Goal: Obtain resource: Obtain resource

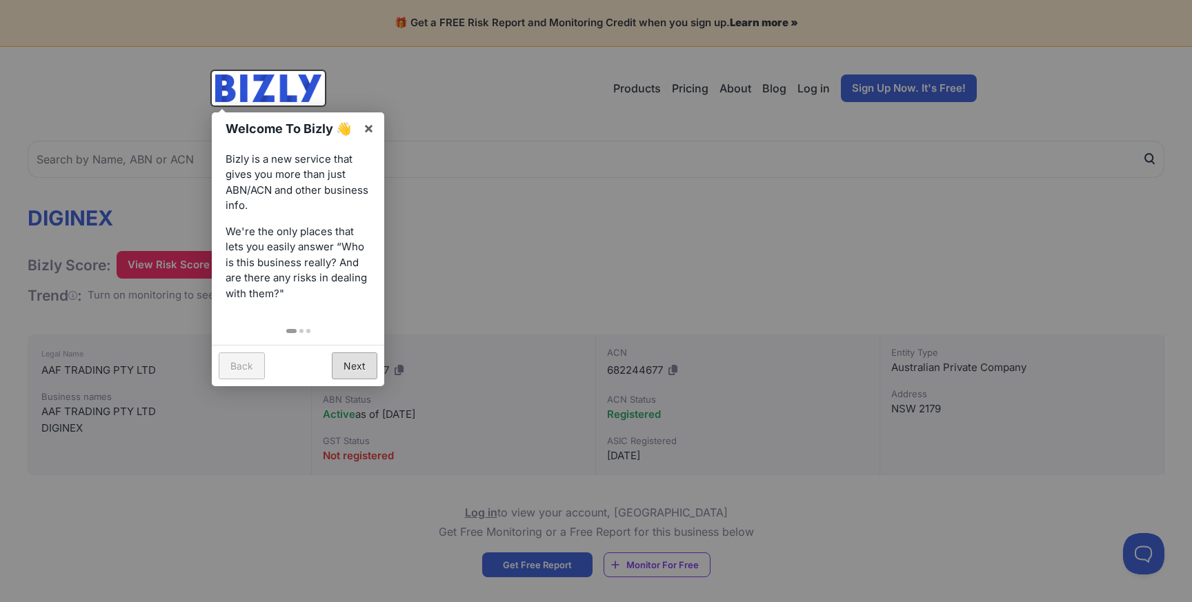
click at [355, 361] on link "Next" at bounding box center [355, 365] width 46 height 27
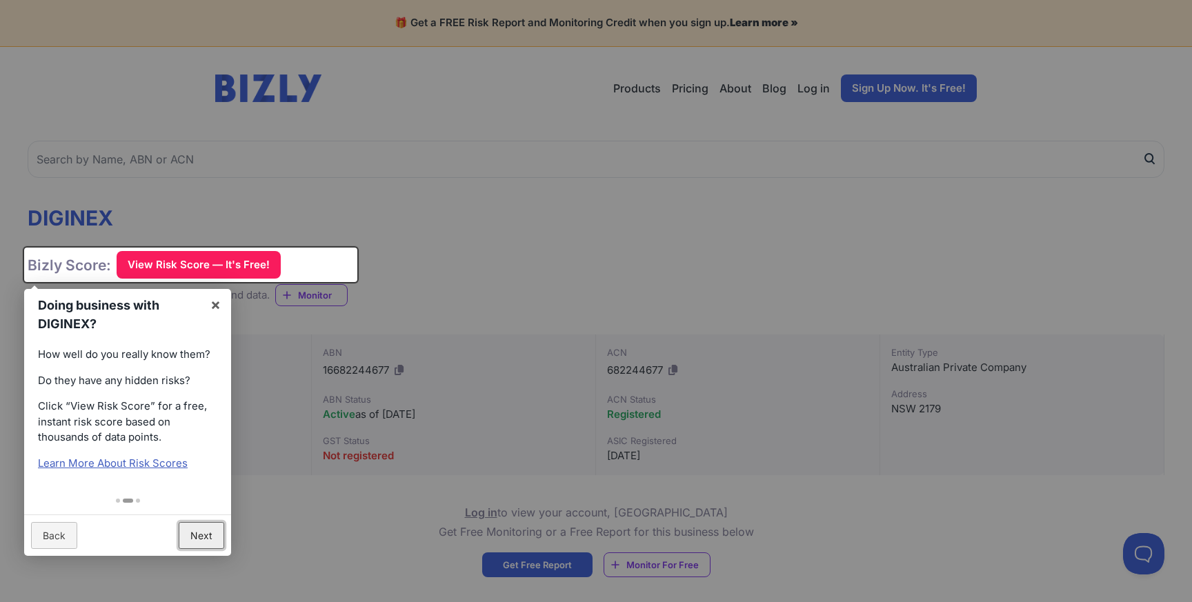
click at [196, 532] on link "Next" at bounding box center [202, 535] width 46 height 27
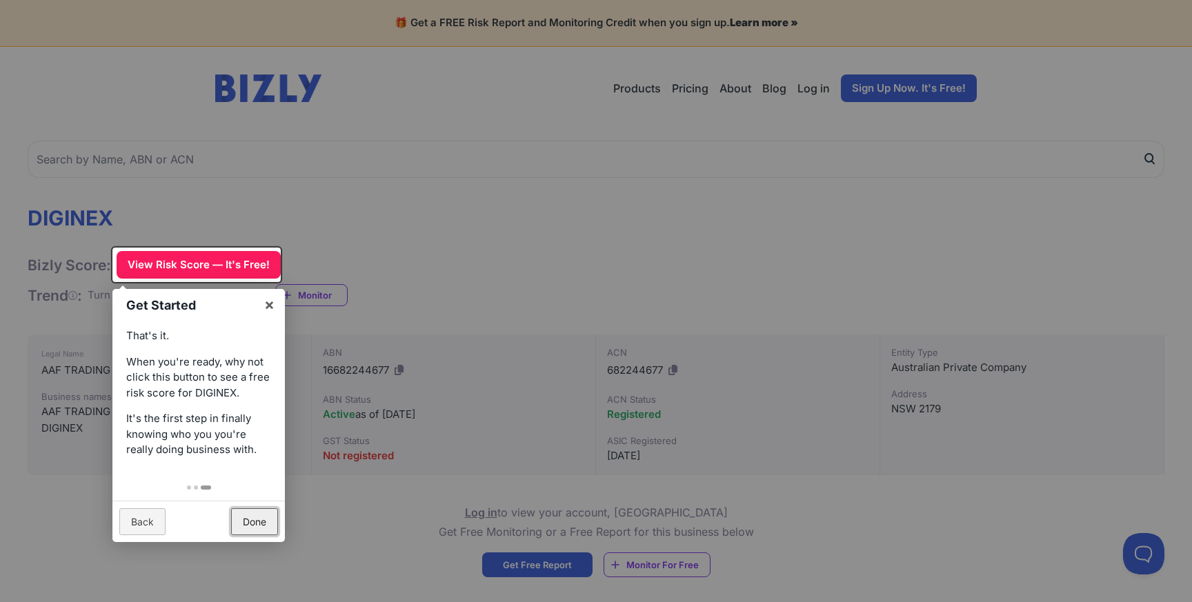
click at [257, 526] on link "Done" at bounding box center [254, 521] width 47 height 27
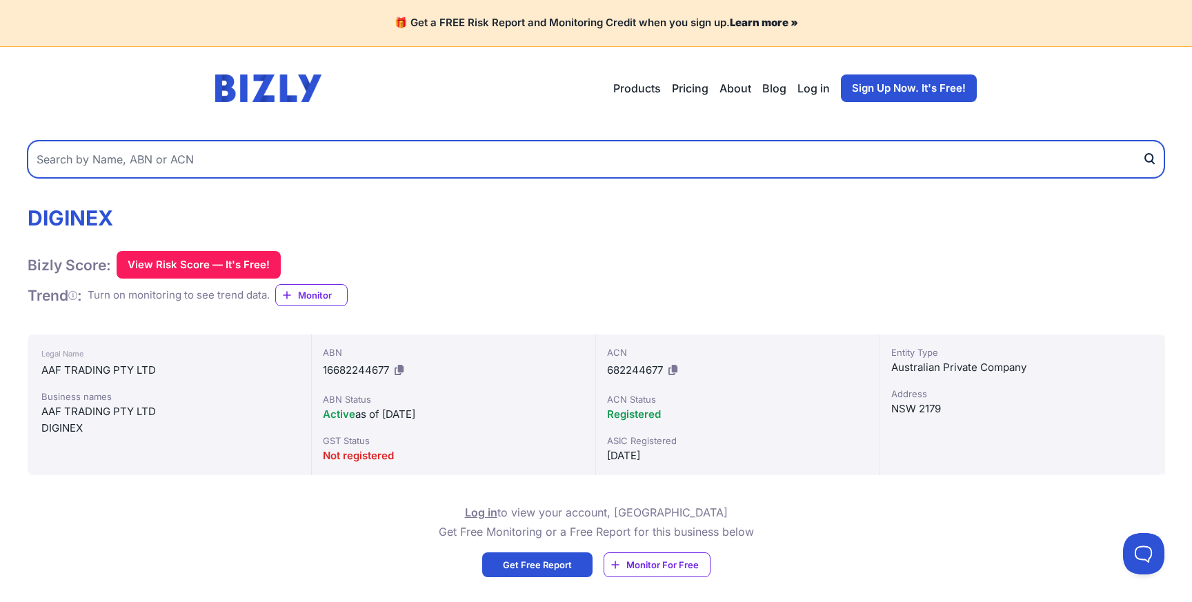
click at [241, 161] on input "text" at bounding box center [596, 159] width 1137 height 37
type input "d"
type input "ISG Cyber Pty Ltd"
click at [1142, 141] on button "submit" at bounding box center [1153, 159] width 22 height 37
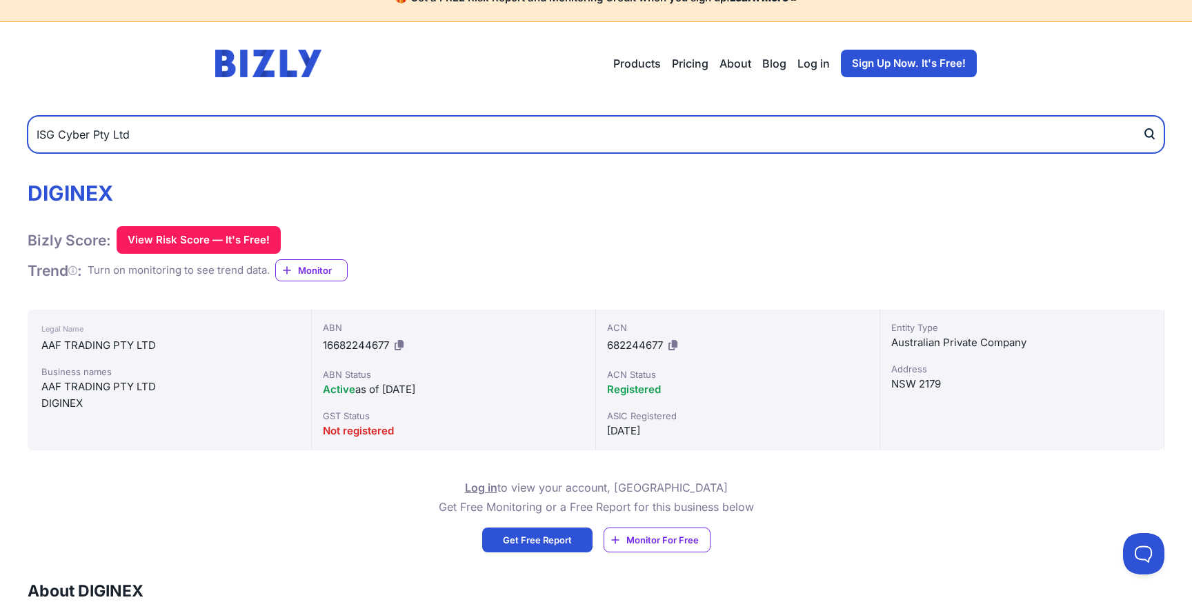
scroll to position [48, 0]
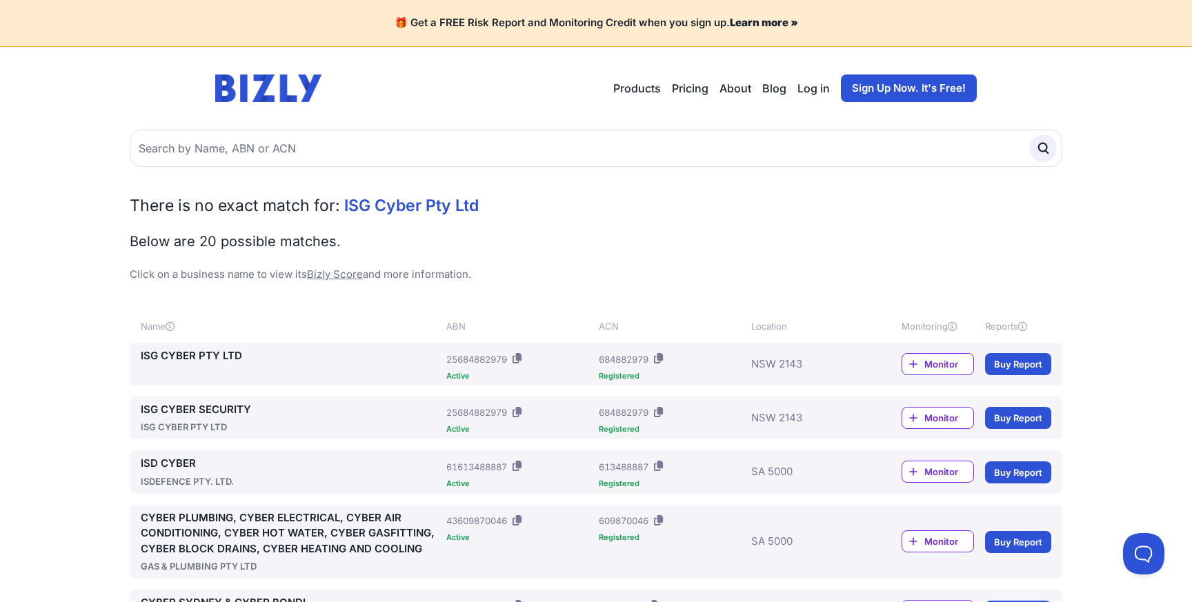
click at [203, 354] on link "ISG CYBER PTY LTD" at bounding box center [291, 356] width 300 height 16
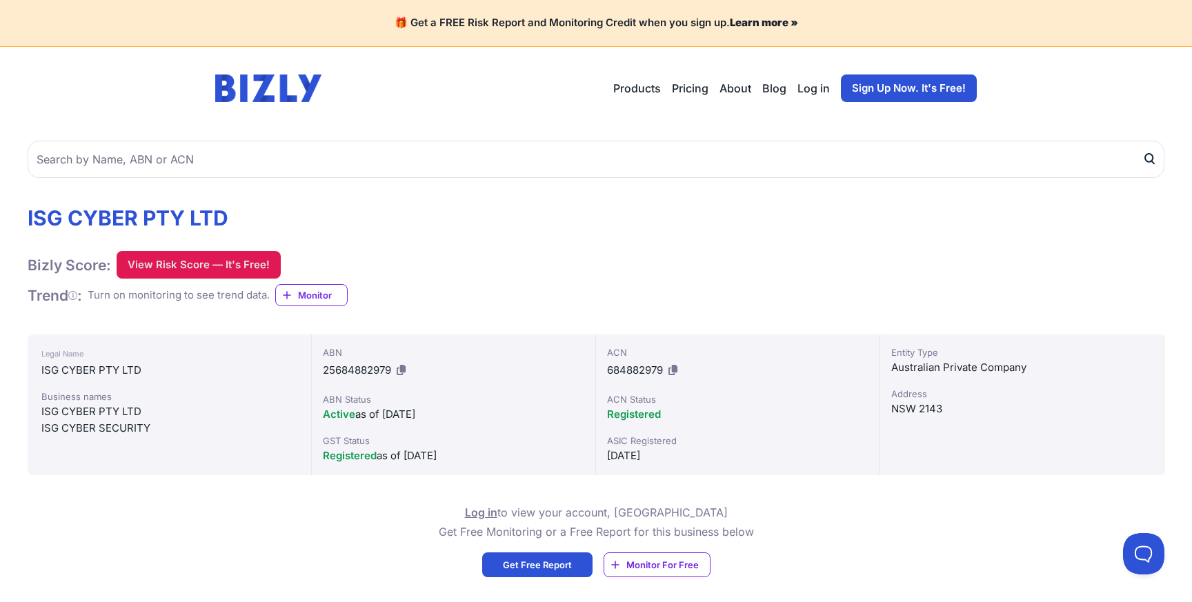
click at [237, 267] on button "View Risk Score — It's Free!" at bounding box center [199, 265] width 164 height 28
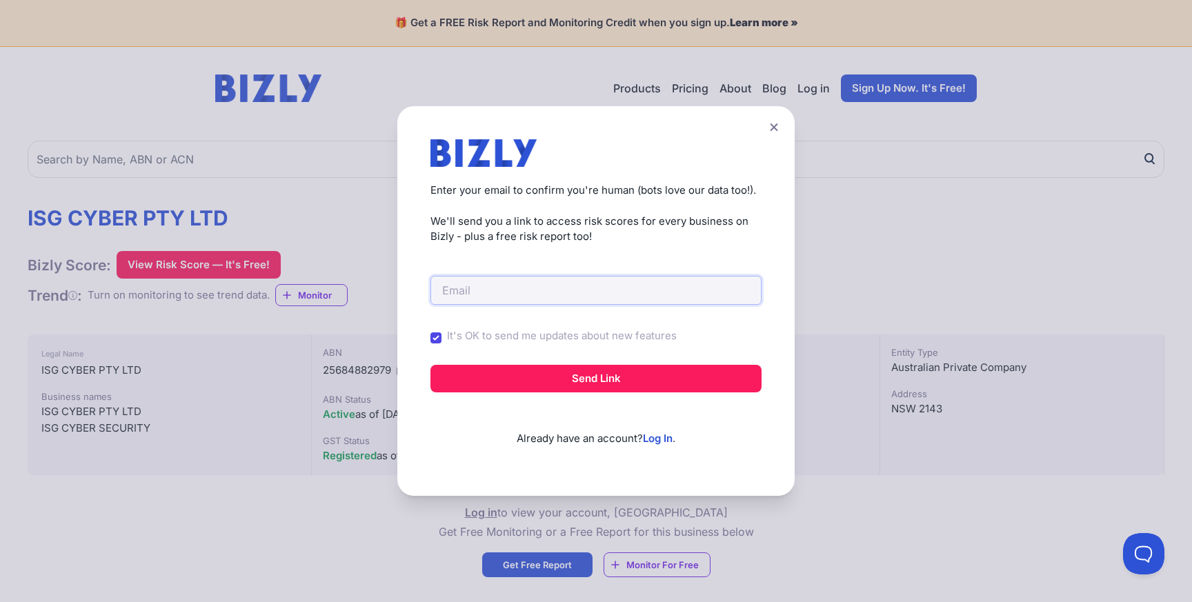
click at [470, 288] on input "email" at bounding box center [595, 290] width 331 height 29
type input "[PERSON_NAME][EMAIL_ADDRESS][DOMAIN_NAME]"
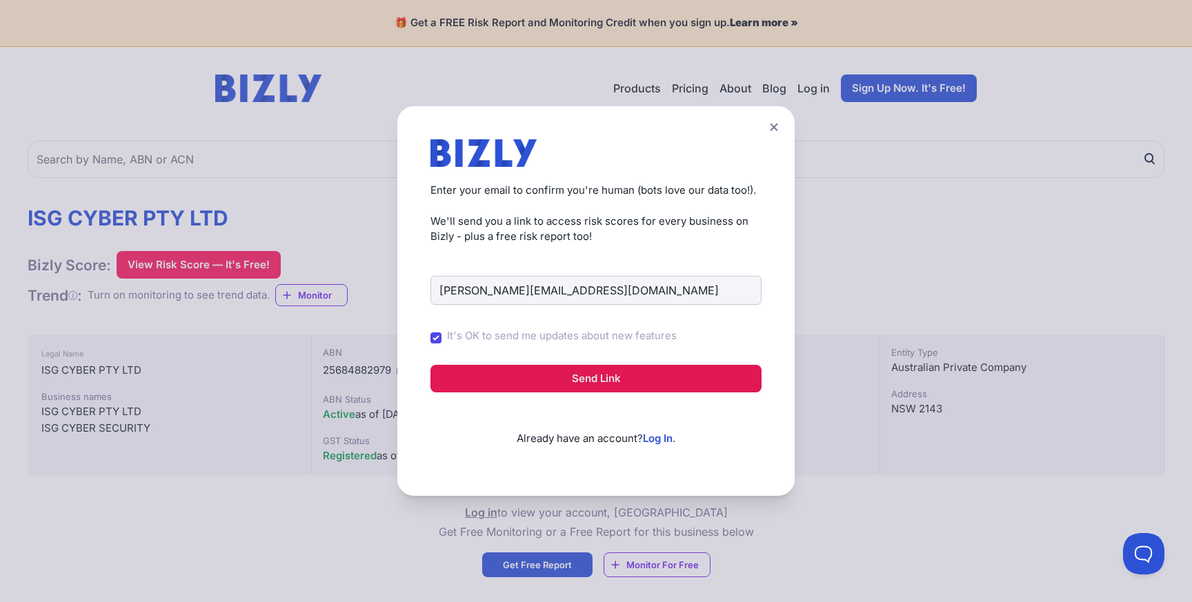
click at [604, 377] on button "Send Link" at bounding box center [595, 379] width 331 height 28
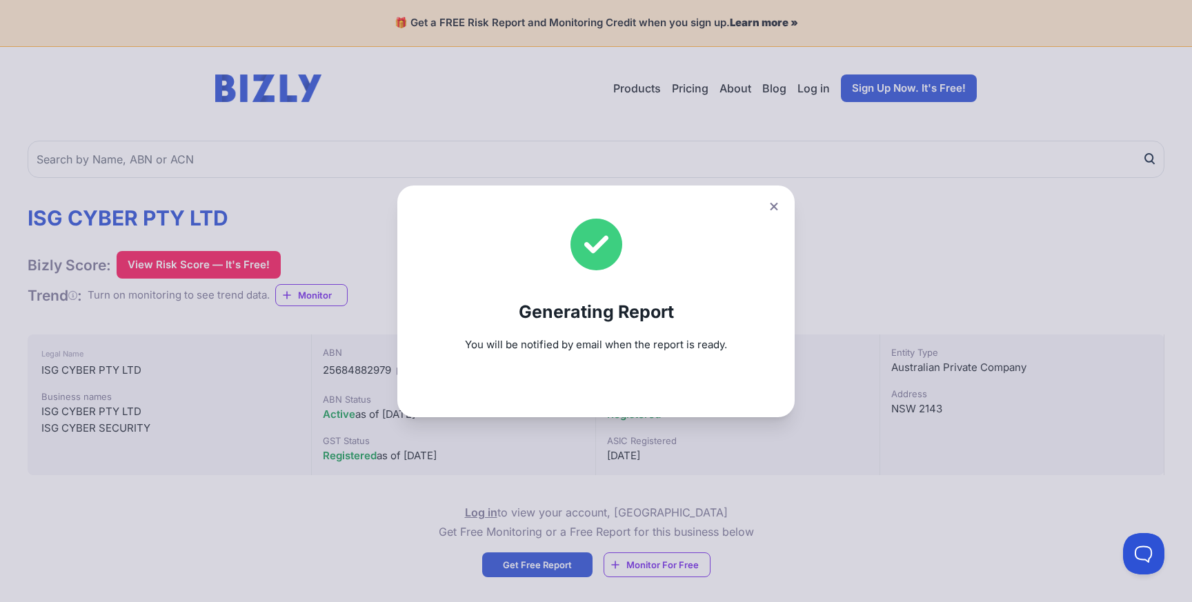
click at [775, 208] on icon at bounding box center [774, 206] width 8 height 8
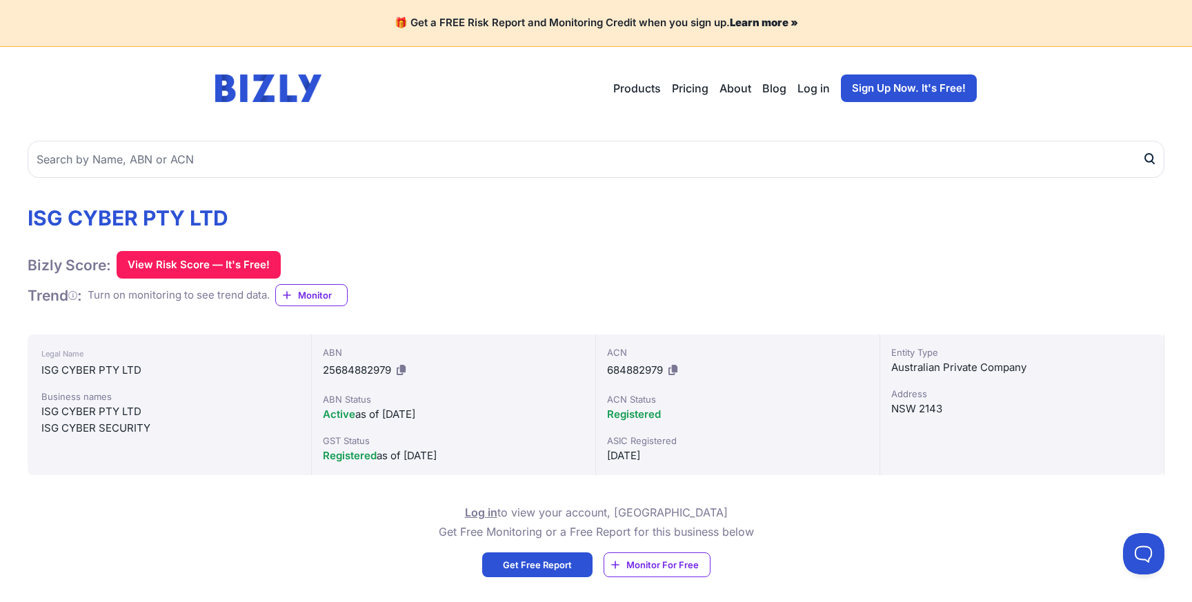
click at [815, 92] on link "Log in" at bounding box center [813, 88] width 32 height 17
click at [555, 562] on span "Get Free Report" at bounding box center [537, 565] width 69 height 14
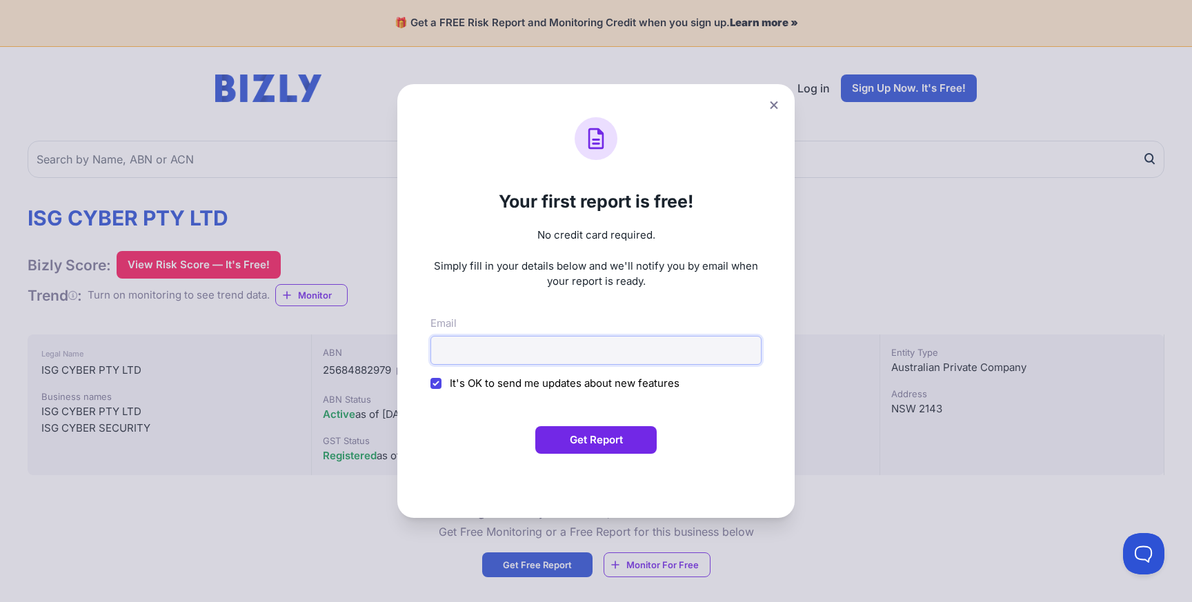
click at [586, 356] on input "Email" at bounding box center [595, 350] width 331 height 29
type input "john.frisken@isg.net.au"
click at [615, 438] on button "Get Report" at bounding box center [595, 440] width 121 height 28
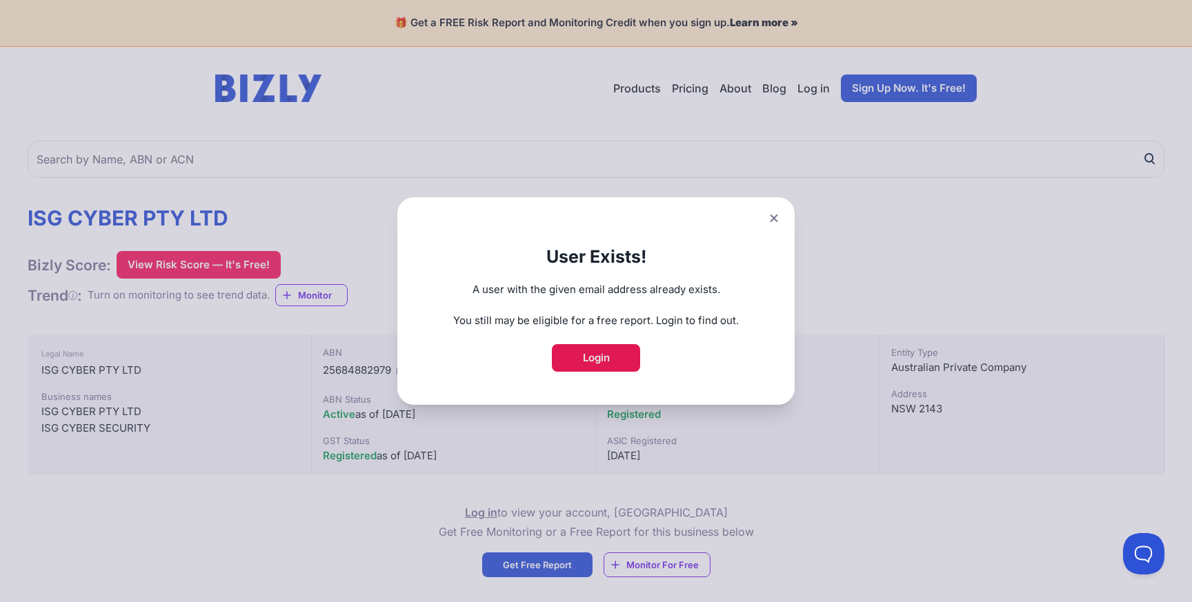
click at [590, 354] on link "Login" at bounding box center [596, 358] width 88 height 28
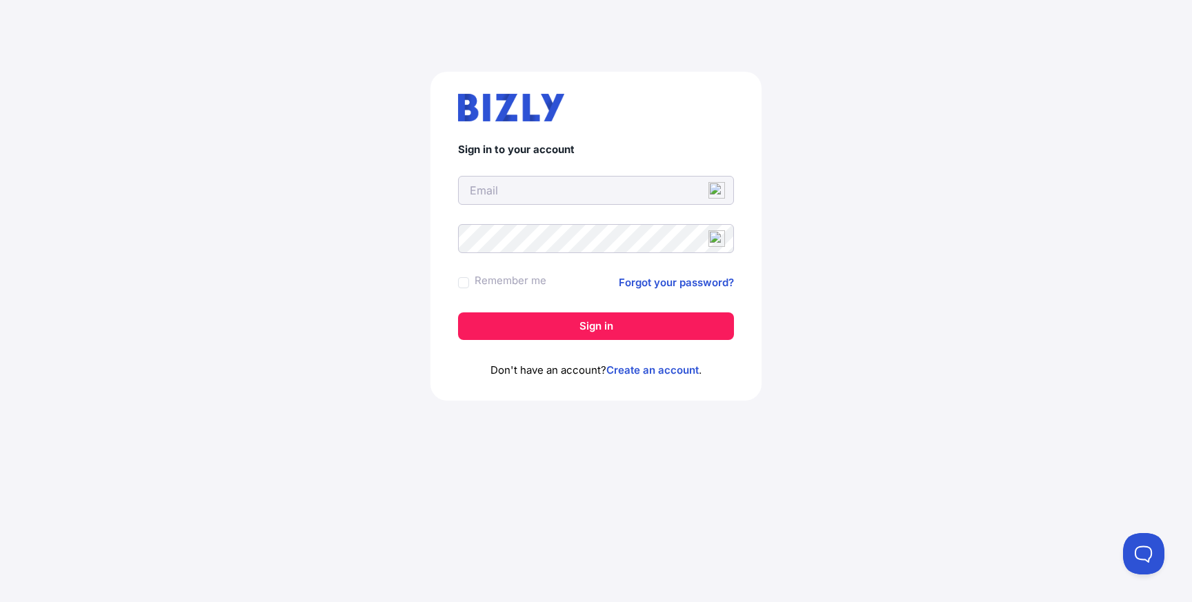
click at [590, 197] on input "text" at bounding box center [596, 190] width 276 height 29
click at [588, 191] on input "text" at bounding box center [596, 190] width 276 height 29
type input "john.frisken@isg.net.au"
click at [688, 286] on link "Forgot your password?" at bounding box center [676, 283] width 115 height 17
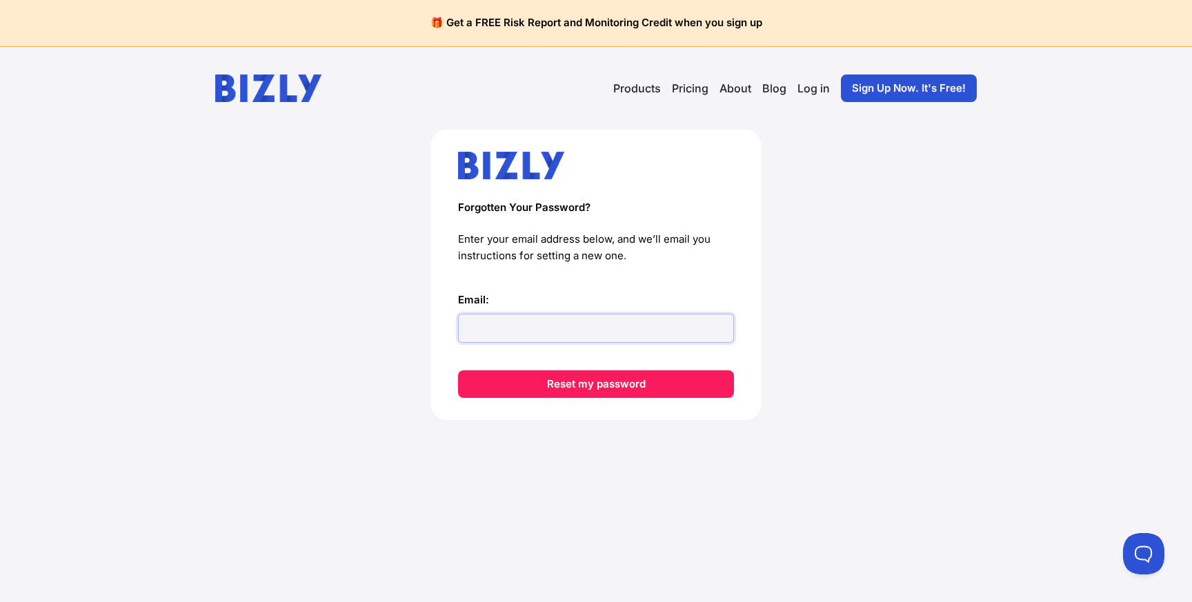
click at [620, 326] on input "Email:" at bounding box center [596, 328] width 276 height 29
type input "[PERSON_NAME][EMAIL_ADDRESS][DOMAIN_NAME]"
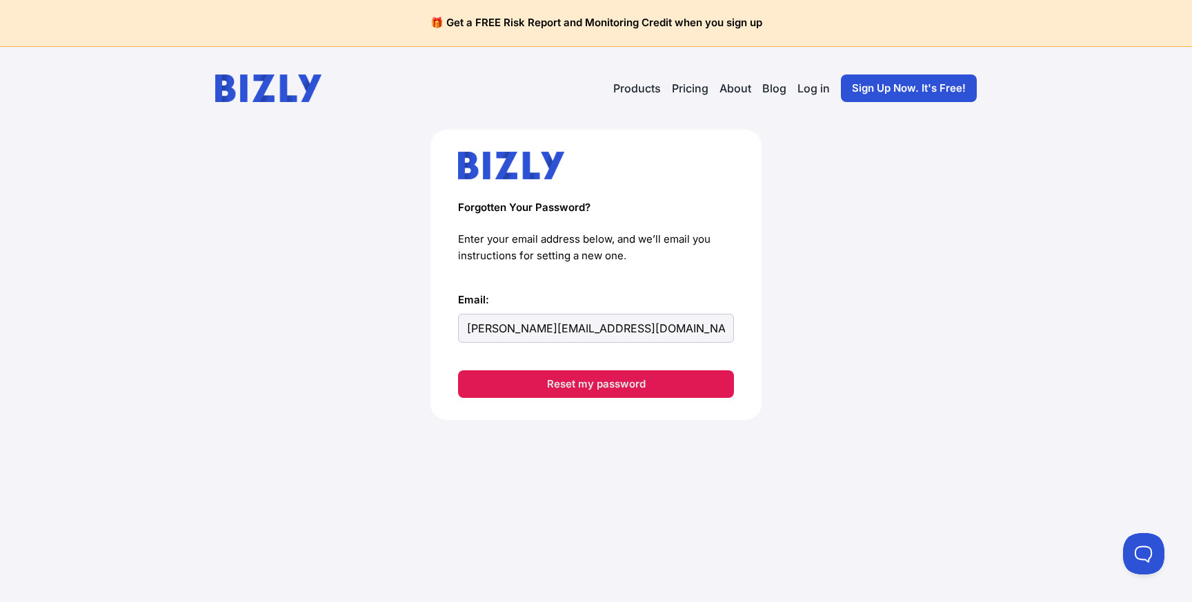
click at [620, 388] on button "Reset my password" at bounding box center [596, 384] width 276 height 28
